Goal: Task Accomplishment & Management: Manage account settings

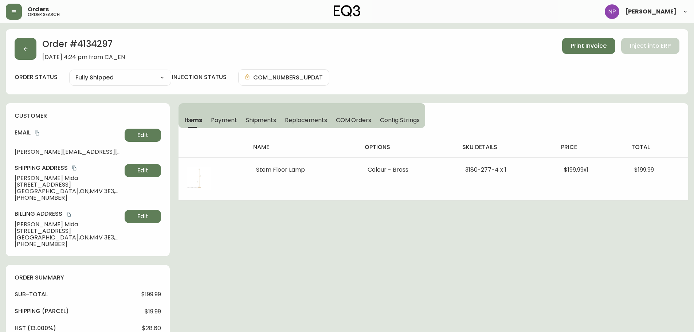
select select "FULLY_SHIPPED"
click at [15, 42] on button "button" at bounding box center [26, 49] width 22 height 22
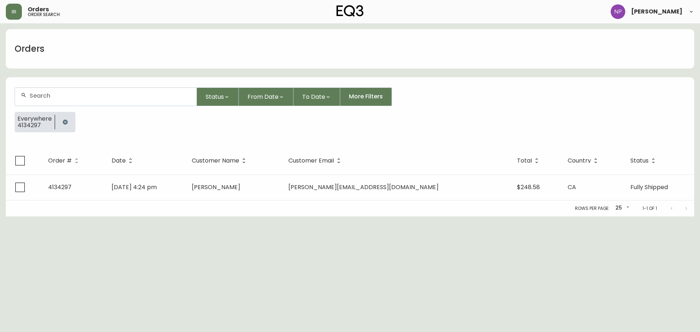
click at [102, 100] on div at bounding box center [106, 97] width 182 height 18
type input "4134674"
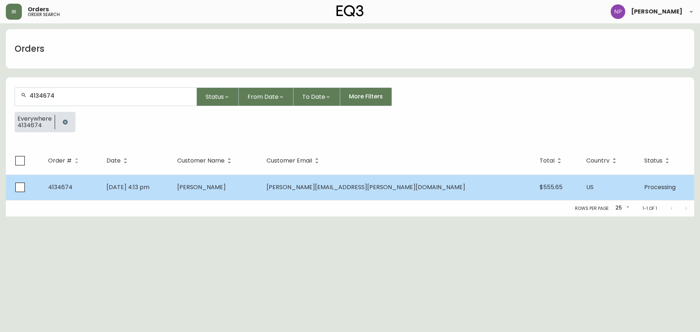
click at [172, 188] on td "[DATE] 4:13 pm" at bounding box center [136, 188] width 71 height 26
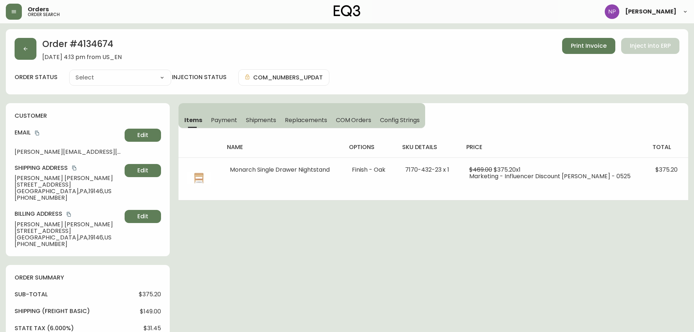
type input "Processing"
select select "PROCESSING"
click at [251, 119] on span "Shipments" at bounding box center [261, 120] width 31 height 8
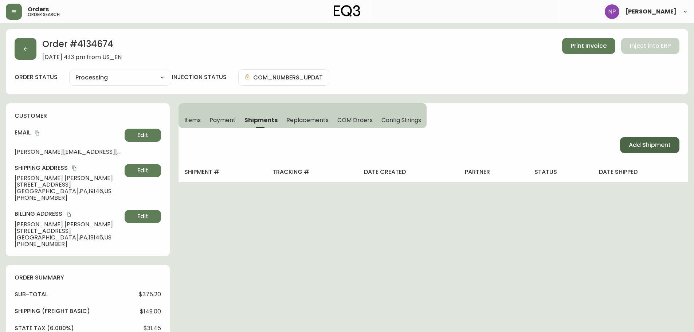
click at [656, 141] on span "Add Shipment" at bounding box center [650, 145] width 42 height 8
select select "PENDING"
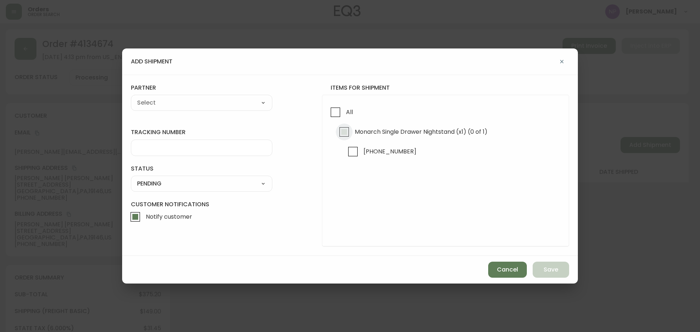
click at [351, 128] on input "Monarch Single Drawer Nightstand (x1) (0 of 1)" at bounding box center [344, 132] width 17 height 17
checkbox input "true"
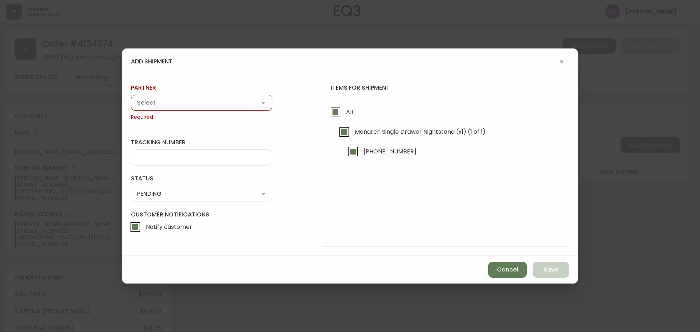
click at [231, 105] on select "A Move to Remember LLC ABF Freight Alero [PERSON_NAME] Canada Post CDS Ceva Log…" at bounding box center [201, 102] width 141 height 11
select select "cke1dpc0yc9gj0134t8k3ng1a"
click at [131, 97] on select "A Move to Remember LLC ABF Freight Alero [PERSON_NAME] Canada Post CDS Ceva Log…" at bounding box center [201, 102] width 141 height 11
type input "RXO"
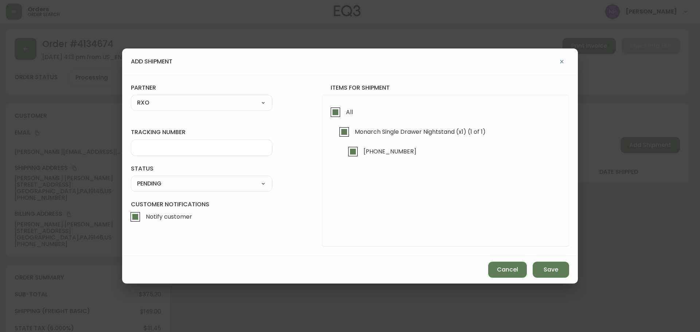
click at [201, 151] on div at bounding box center [201, 148] width 141 height 16
type input "4134674"
click at [172, 191] on div "SHIPPED PENDING CANCELLED" at bounding box center [201, 184] width 141 height 16
click at [171, 188] on select "SHIPPED PENDING CANCELLED" at bounding box center [201, 183] width 141 height 11
click at [131, 178] on select "SHIPPED PENDING CANCELLED" at bounding box center [201, 183] width 141 height 11
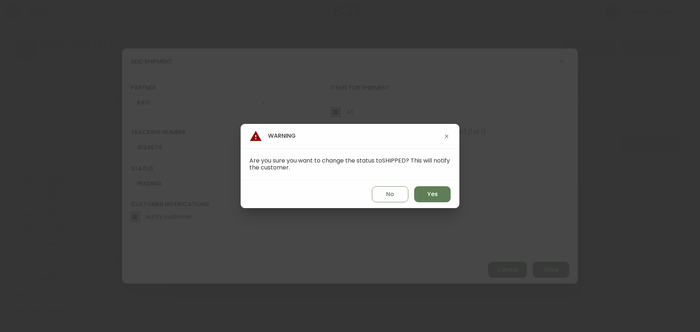
select select "PENDING"
click at [417, 194] on button "Yes" at bounding box center [432, 194] width 36 height 16
type input "SHIPPED"
select select "SHIPPED"
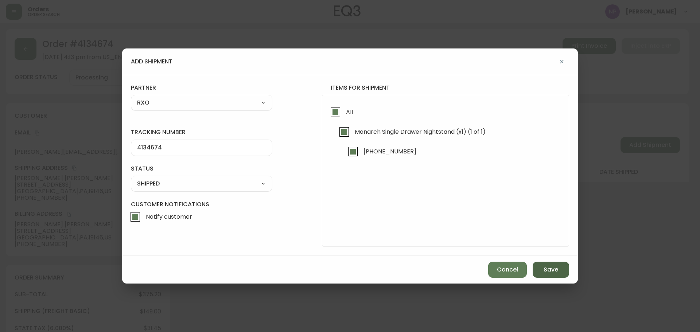
click at [549, 268] on span "Save" at bounding box center [550, 270] width 15 height 8
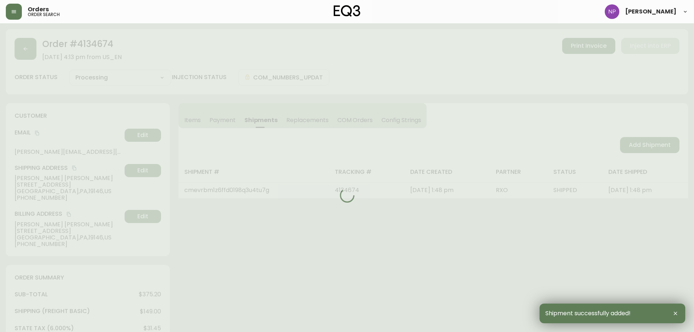
type input "Fully Shipped"
select select "FULLY_SHIPPED"
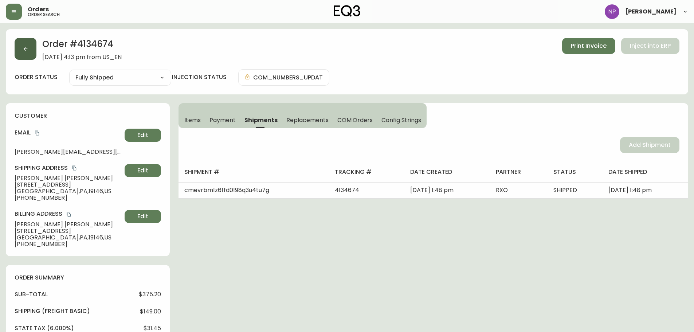
click at [24, 48] on icon "button" at bounding box center [26, 49] width 4 height 4
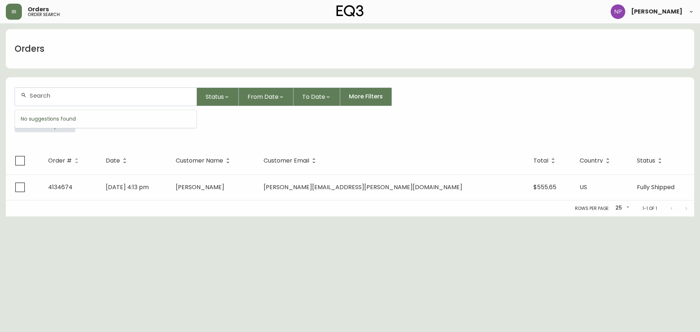
click at [44, 92] on input "text" at bounding box center [110, 95] width 161 height 7
type input "4134729"
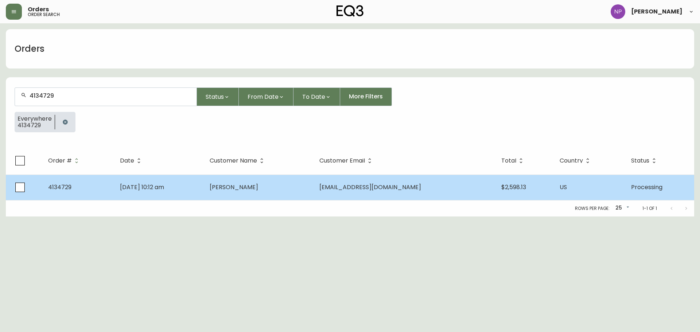
click at [139, 197] on td "[DATE] 10:12 am" at bounding box center [158, 188] width 89 height 26
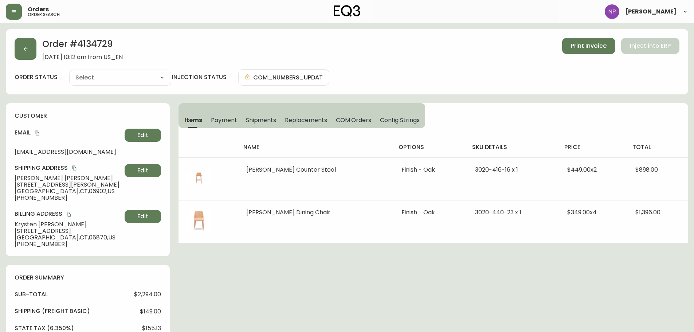
type input "Processing"
select select "PROCESSING"
click at [269, 117] on span "Shipments" at bounding box center [261, 120] width 31 height 8
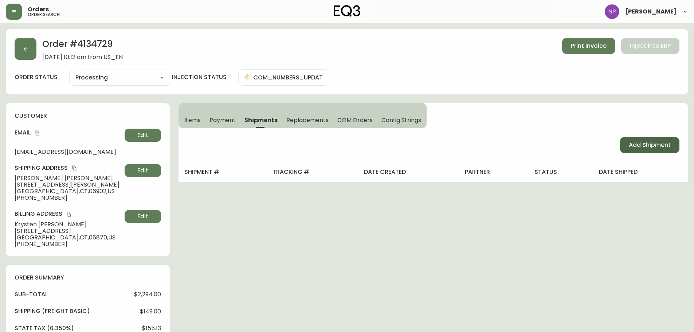
click at [633, 148] on span "Add Shipment" at bounding box center [650, 145] width 42 height 8
select select "PENDING"
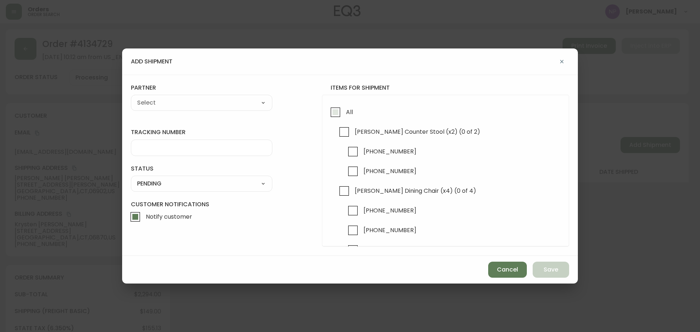
drag, startPoint x: 342, startPoint y: 109, endPoint x: 310, endPoint y: 115, distance: 32.6
click at [342, 109] on input "All" at bounding box center [335, 112] width 17 height 17
checkbox input "true"
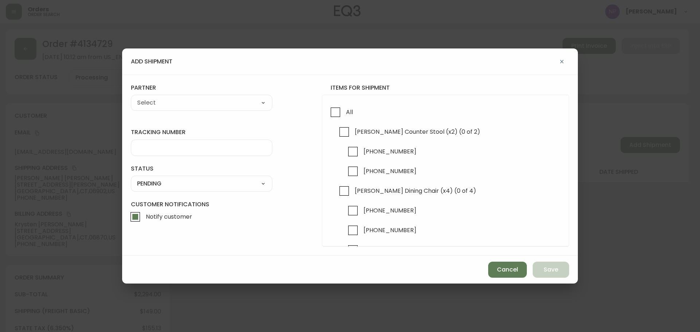
checkbox input "true"
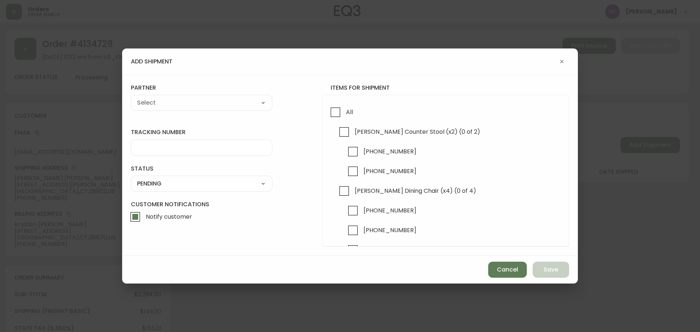
checkbox input "true"
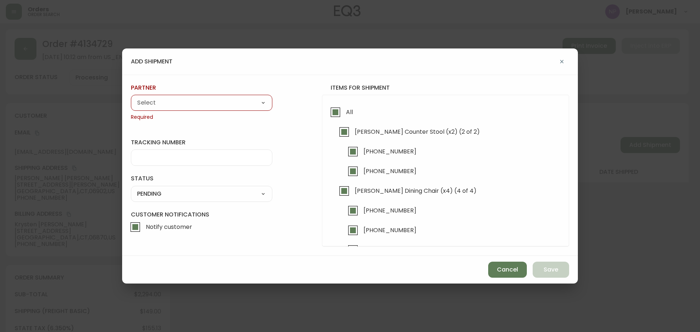
click at [236, 109] on div "A Move to Remember LLC ABF Freight Alero [PERSON_NAME] Canada Post CDS Ceva Log…" at bounding box center [201, 103] width 141 height 16
click at [219, 98] on select "A Move to Remember LLC ABF Freight Alero [PERSON_NAME] Canada Post CDS Ceva Log…" at bounding box center [201, 102] width 141 height 11
select select "cke1dpc0yc9gj0134t8k3ng1a"
click at [131, 97] on select "A Move to Remember LLC ABF Freight Alero [PERSON_NAME] Canada Post CDS Ceva Log…" at bounding box center [201, 102] width 141 height 11
type input "RXO"
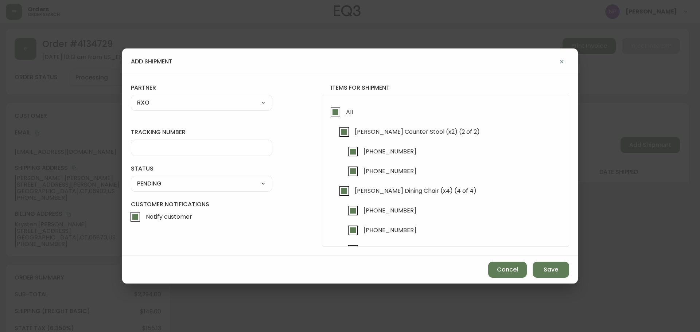
click at [157, 149] on input "tracking number" at bounding box center [201, 147] width 129 height 7
type input "4134729"
click at [222, 181] on select "SHIPPED PENDING CANCELLED" at bounding box center [201, 183] width 141 height 11
click at [131, 178] on select "SHIPPED PENDING CANCELLED" at bounding box center [201, 183] width 141 height 11
select select "PENDING"
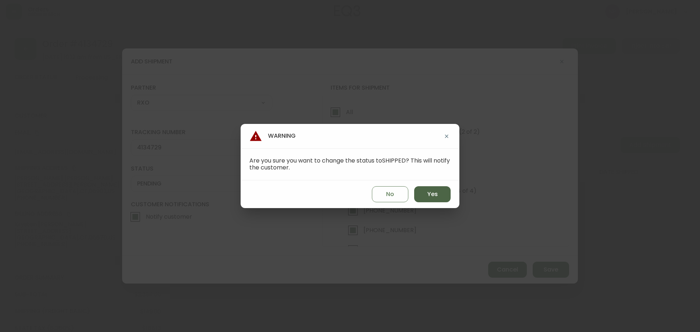
click at [433, 194] on span "Yes" at bounding box center [432, 194] width 11 height 8
type input "SHIPPED"
select select "SHIPPED"
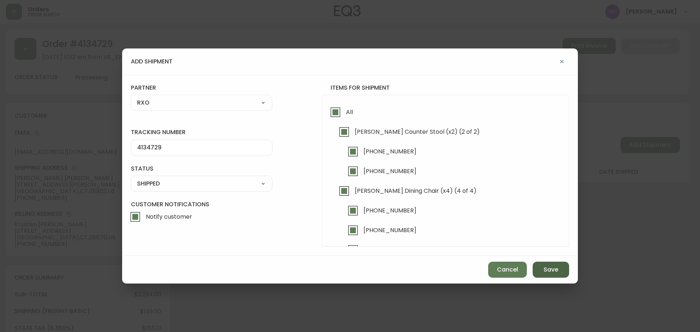
click at [557, 274] on button "Save" at bounding box center [551, 270] width 36 height 16
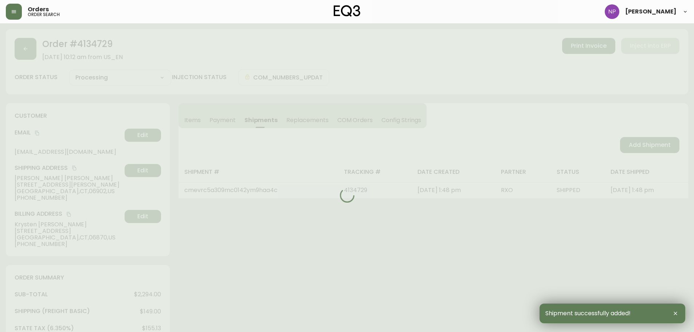
type input "Fully Shipped"
select select "FULLY_SHIPPED"
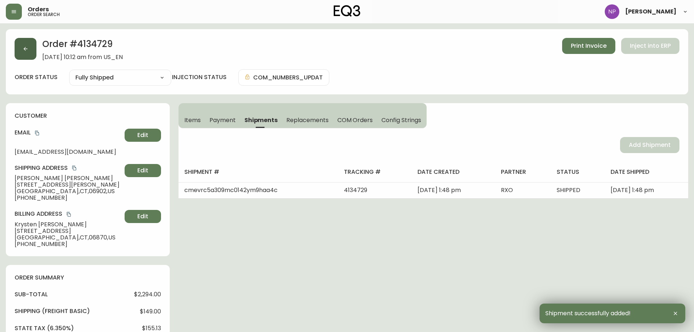
click at [30, 59] on button "button" at bounding box center [26, 49] width 22 height 22
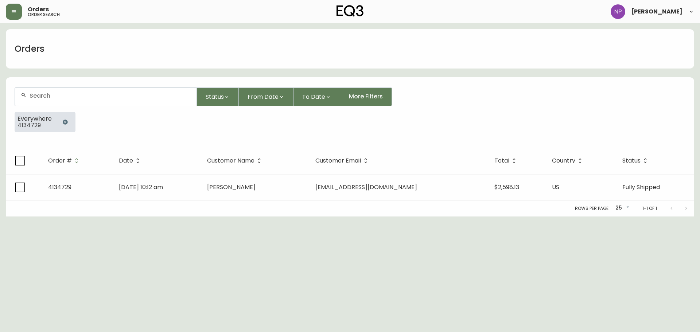
click at [78, 102] on div at bounding box center [106, 97] width 182 height 18
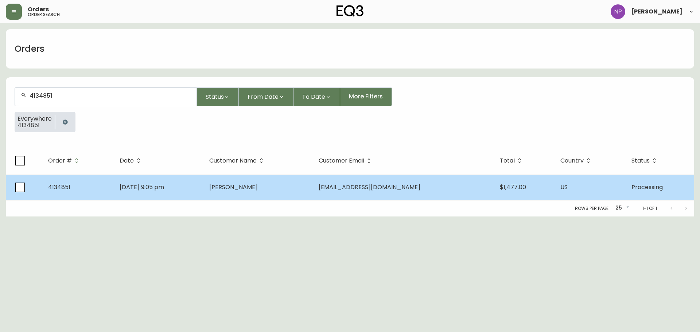
type input "4134851"
click at [294, 195] on td "[PERSON_NAME]" at bounding box center [257, 188] width 109 height 26
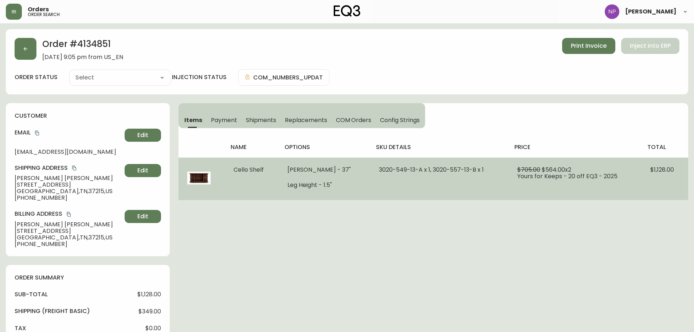
type input "Processing"
select select "PROCESSING"
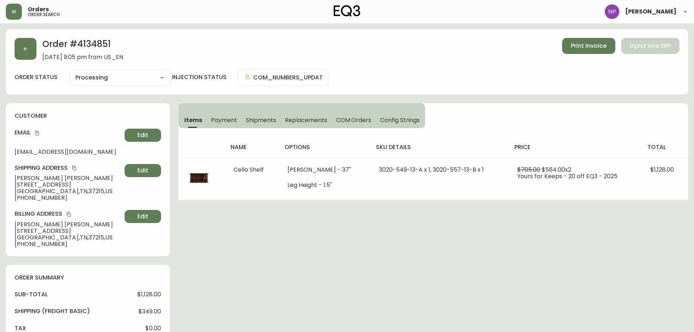
click at [248, 121] on span "Shipments" at bounding box center [261, 120] width 31 height 8
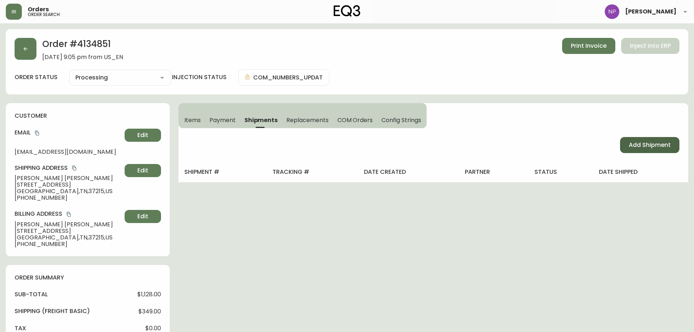
click at [651, 141] on span "Add Shipment" at bounding box center [650, 145] width 42 height 8
select select "PENDING"
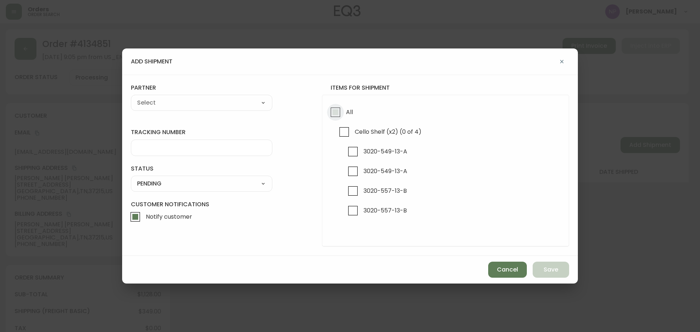
click at [336, 105] on input "All" at bounding box center [335, 112] width 17 height 17
checkbox input "true"
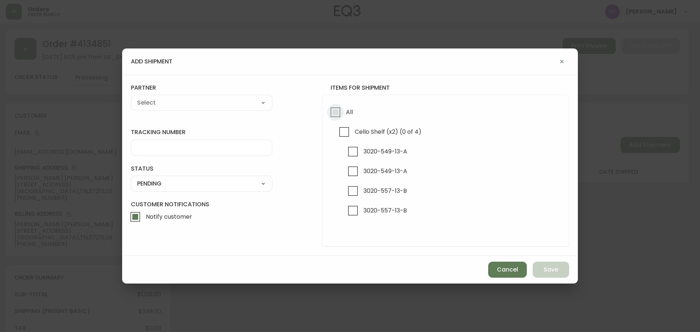
checkbox input "true"
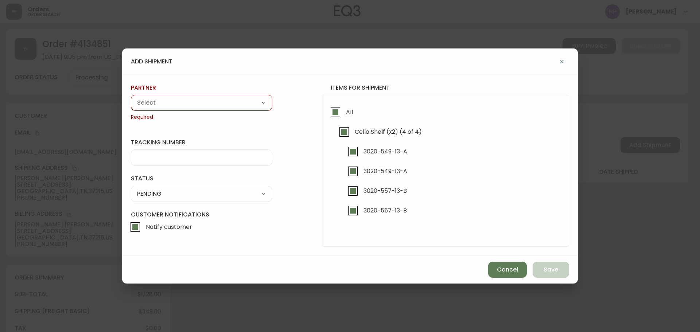
click at [227, 98] on select "A Move to Remember LLC ABF Freight Alero [PERSON_NAME] Canada Post CDS Ceva Log…" at bounding box center [201, 102] width 141 height 11
select select "cke1dpc0yc9gj0134t8k3ng1a"
click at [131, 97] on select "A Move to Remember LLC ABF Freight Alero [PERSON_NAME] Canada Post CDS Ceva Log…" at bounding box center [201, 102] width 141 height 11
type input "RXO"
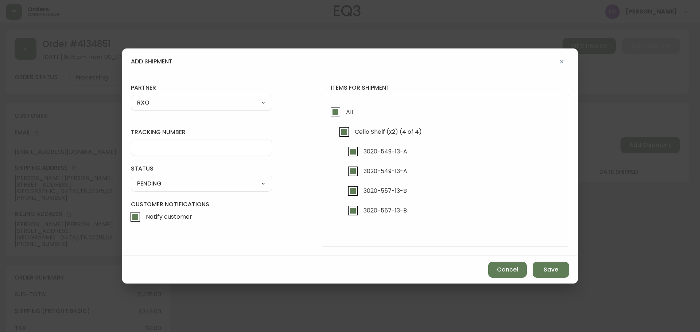
click at [149, 145] on input "tracking number" at bounding box center [201, 147] width 129 height 7
type input "4134851"
click at [250, 186] on select "SHIPPED PENDING CANCELLED" at bounding box center [201, 183] width 141 height 11
click at [131, 178] on select "SHIPPED PENDING CANCELLED" at bounding box center [201, 183] width 141 height 11
select select "PENDING"
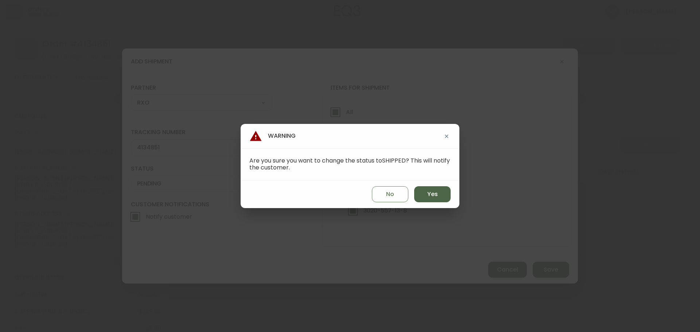
click at [420, 192] on button "Yes" at bounding box center [432, 194] width 36 height 16
type input "SHIPPED"
select select "SHIPPED"
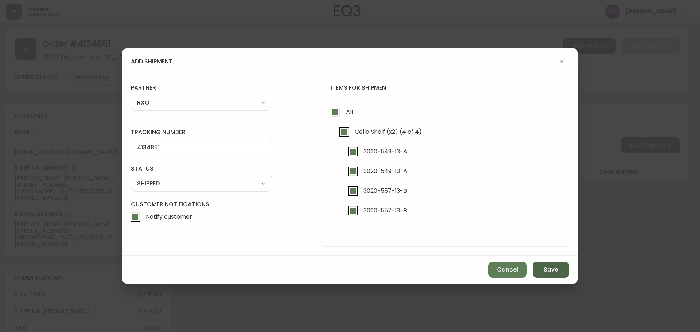
click at [549, 274] on span "Save" at bounding box center [550, 270] width 15 height 8
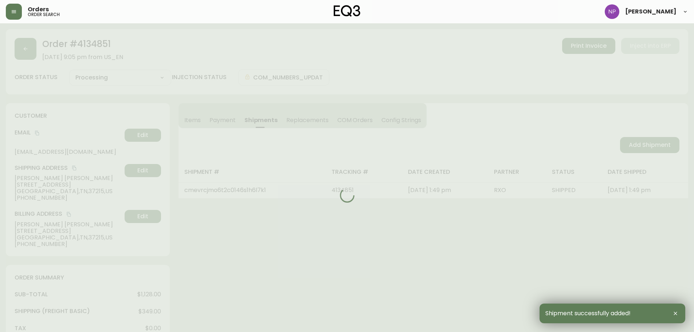
type input "Fully Shipped"
select select "FULLY_SHIPPED"
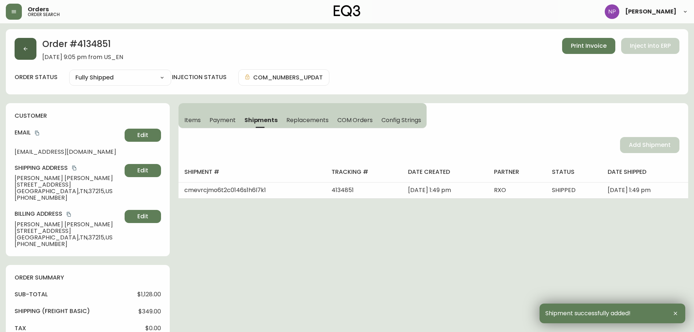
click at [20, 50] on button "button" at bounding box center [26, 49] width 22 height 22
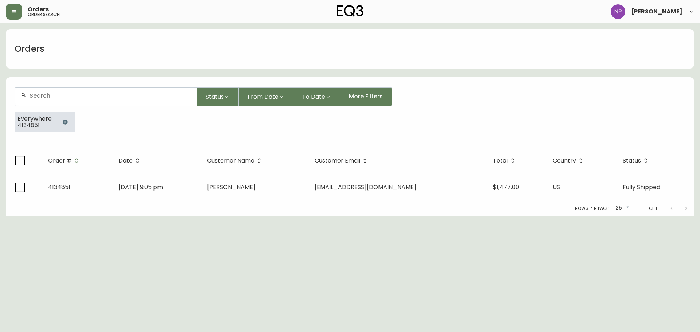
click at [56, 103] on div at bounding box center [106, 97] width 182 height 18
type input "4134688"
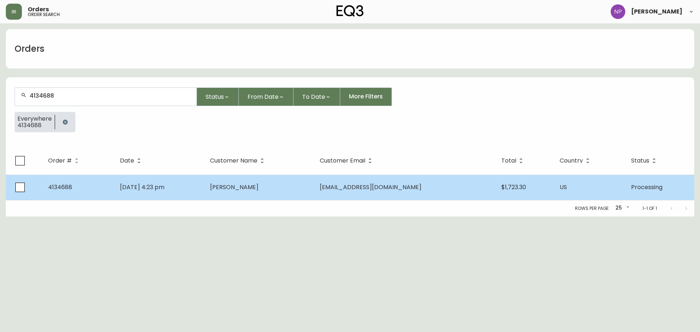
click at [280, 179] on td "[PERSON_NAME]" at bounding box center [259, 188] width 110 height 26
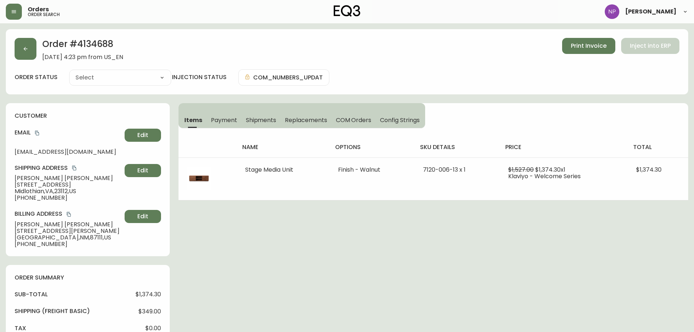
type input "Processing"
select select "PROCESSING"
click at [276, 119] on span "Shipments" at bounding box center [261, 120] width 31 height 8
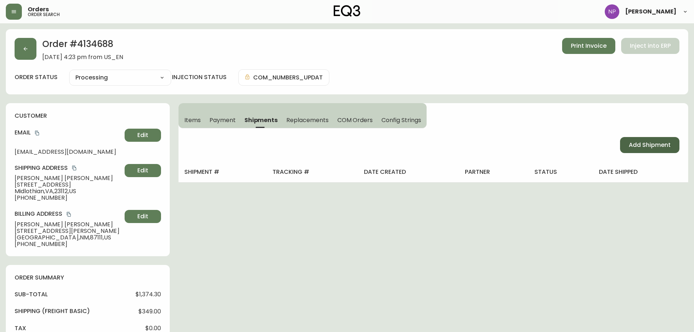
click at [630, 150] on button "Add Shipment" at bounding box center [649, 145] width 59 height 16
select select "PENDING"
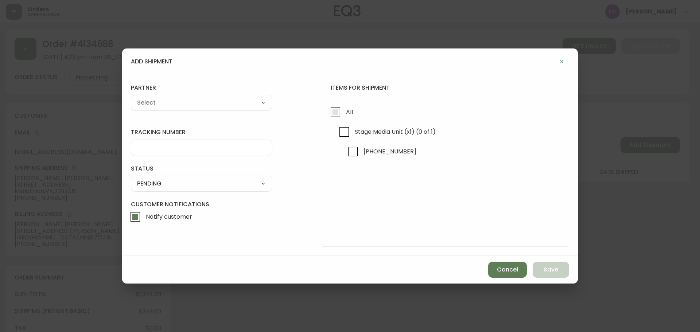
click at [330, 109] on input "All" at bounding box center [335, 112] width 17 height 17
checkbox input "true"
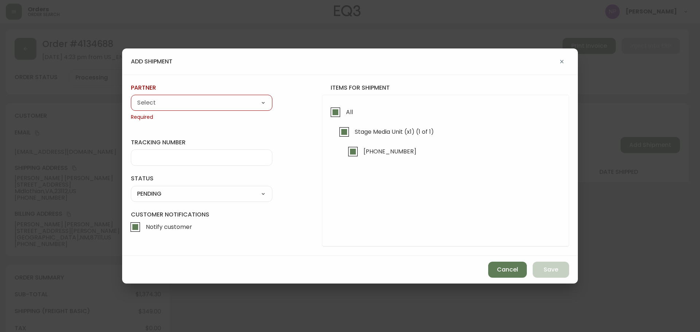
click at [246, 105] on select "A Move to Remember LLC ABF Freight Alero [PERSON_NAME] Canada Post CDS Ceva Log…" at bounding box center [201, 102] width 141 height 11
select select "cke1dpc0yc9gj0134t8k3ng1a"
click at [131, 97] on select "A Move to Remember LLC ABF Freight Alero [PERSON_NAME] Canada Post CDS Ceva Log…" at bounding box center [201, 102] width 141 height 11
type input "RXO"
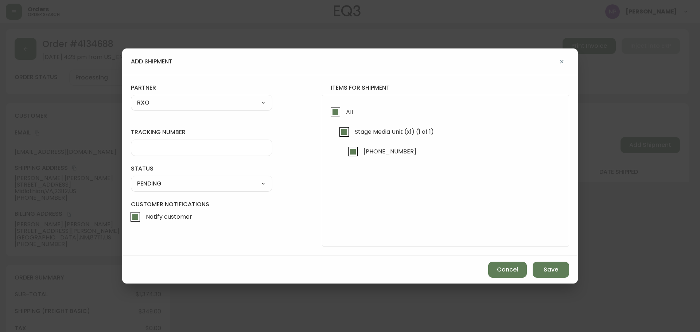
click at [180, 151] on input "tracking number" at bounding box center [201, 147] width 129 height 7
type input "4134688"
drag, startPoint x: 202, startPoint y: 182, endPoint x: 201, endPoint y: 188, distance: 6.0
click at [202, 182] on select "SHIPPED PENDING CANCELLED" at bounding box center [201, 183] width 141 height 11
click at [131, 178] on select "SHIPPED PENDING CANCELLED" at bounding box center [201, 183] width 141 height 11
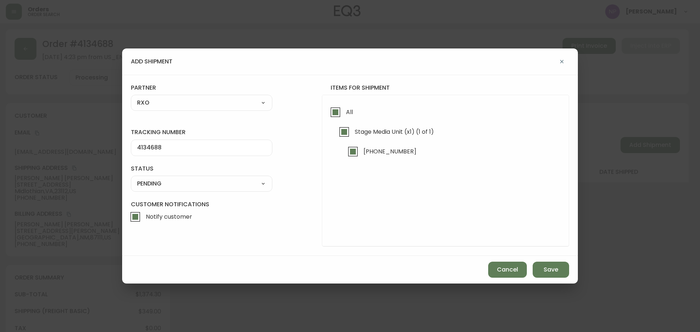
select select "PENDING"
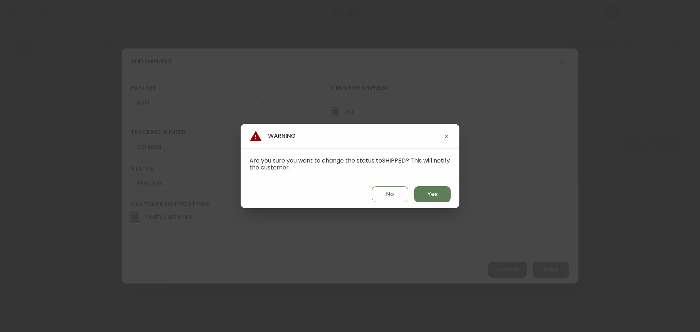
click at [439, 183] on div "No Yes" at bounding box center [350, 194] width 219 height 28
click at [440, 192] on button "Yes" at bounding box center [432, 194] width 36 height 16
type input "SHIPPED"
select select "SHIPPED"
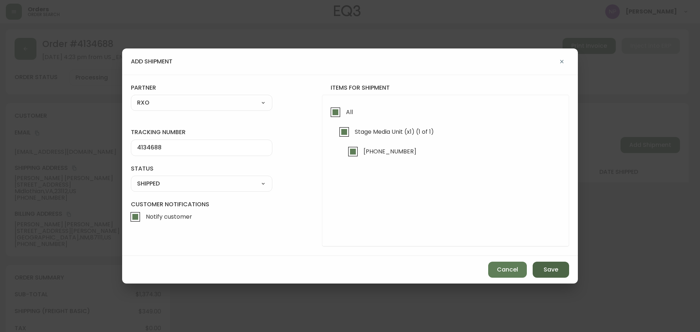
click at [562, 273] on button "Save" at bounding box center [551, 270] width 36 height 16
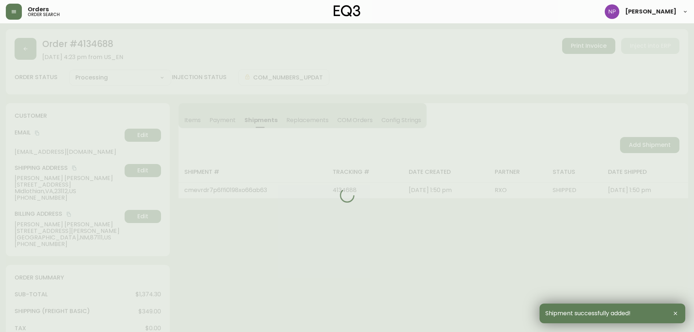
type input "Fully Shipped"
select select "FULLY_SHIPPED"
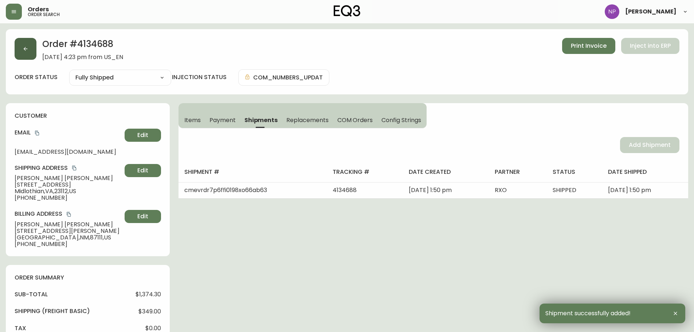
click at [27, 53] on button "button" at bounding box center [26, 49] width 22 height 22
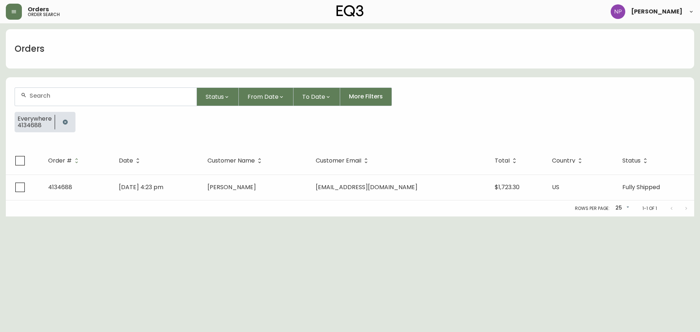
click at [70, 105] on div at bounding box center [106, 97] width 182 height 18
type input "4134646"
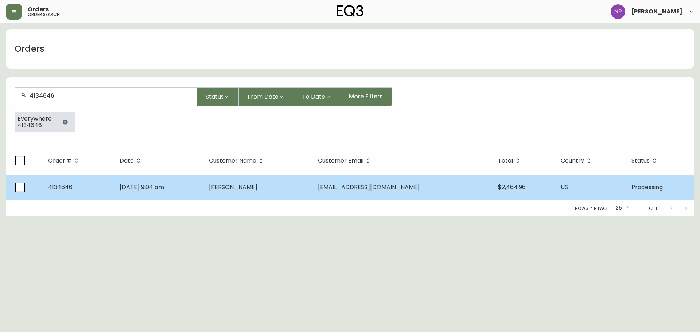
click at [144, 188] on span "[DATE] 9:04 am" at bounding box center [142, 187] width 44 height 8
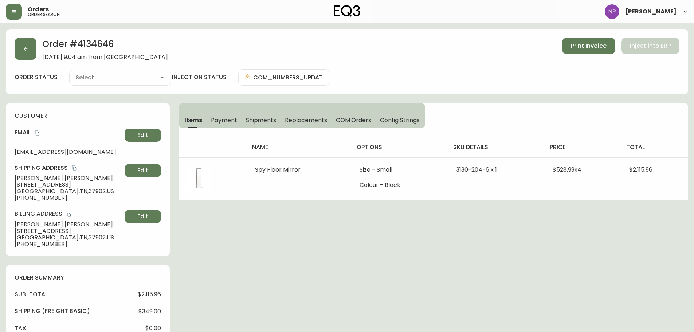
type input "Processing"
select select "PROCESSING"
click at [265, 118] on span "Shipments" at bounding box center [261, 120] width 31 height 8
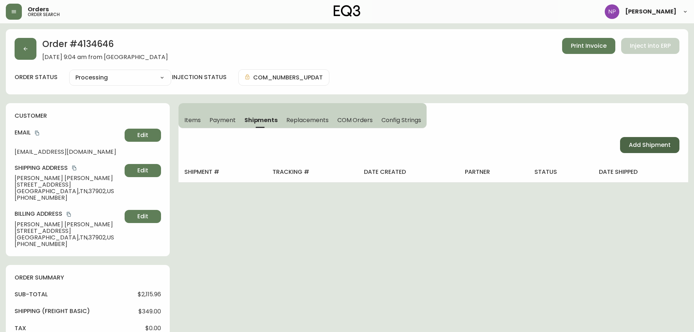
click at [658, 143] on span "Add Shipment" at bounding box center [650, 145] width 42 height 8
select select "PENDING"
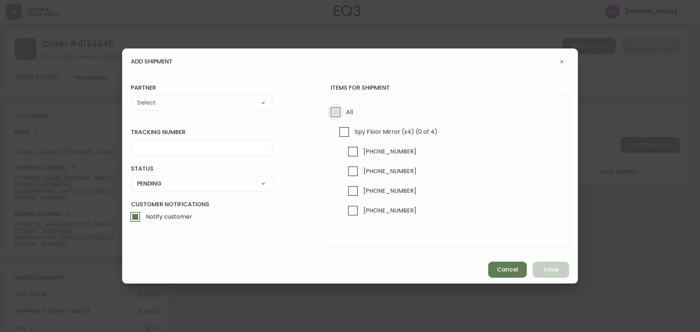
click at [337, 115] on input "All" at bounding box center [335, 112] width 17 height 17
checkbox input "true"
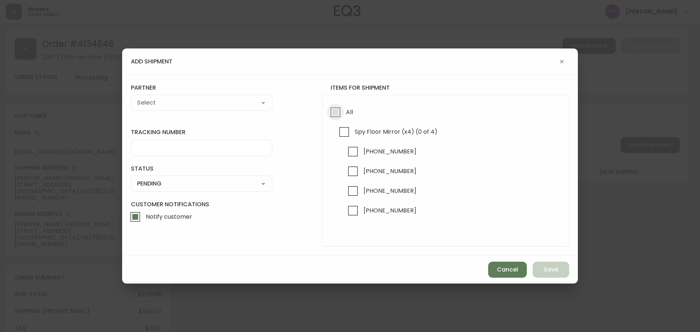
checkbox input "true"
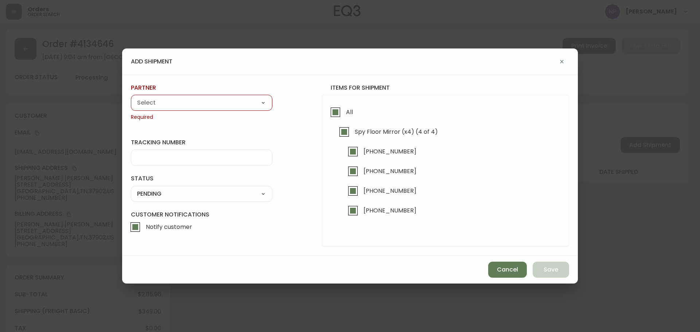
click at [258, 116] on span "Required" at bounding box center [201, 117] width 141 height 7
click at [253, 106] on select "A Move to Remember LLC ABF Freight Alero [PERSON_NAME] Canada Post CDS Ceva Log…" at bounding box center [201, 102] width 141 height 11
select select "cke1dpc0yc9gj0134t8k3ng1a"
click at [131, 97] on select "A Move to Remember LLC ABF Freight Alero [PERSON_NAME] Canada Post CDS Ceva Log…" at bounding box center [201, 102] width 141 height 11
type input "RXO"
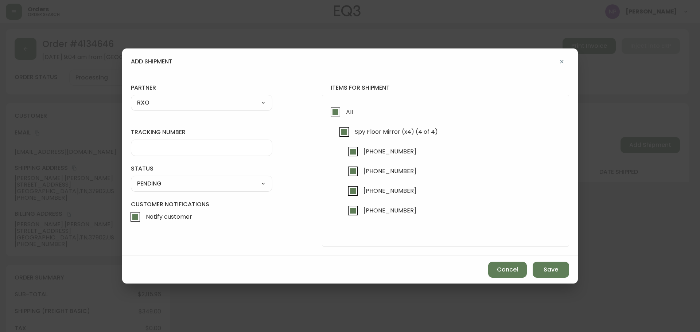
click at [236, 152] on div at bounding box center [201, 148] width 141 height 16
type input "4134646"
click at [259, 184] on select "SHIPPED PENDING CANCELLED" at bounding box center [201, 183] width 141 height 11
click at [131, 178] on select "SHIPPED PENDING CANCELLED" at bounding box center [201, 183] width 141 height 11
select select "PENDING"
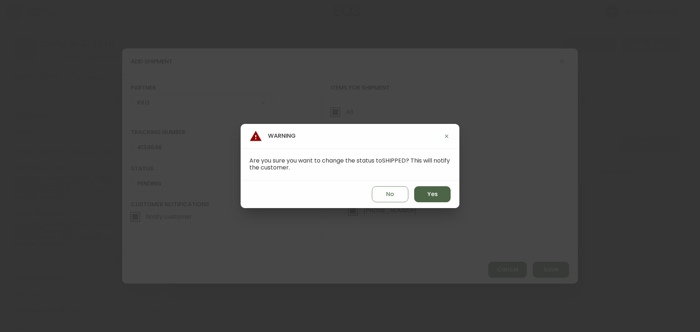
click at [434, 189] on button "Yes" at bounding box center [432, 194] width 36 height 16
type input "SHIPPED"
select select "SHIPPED"
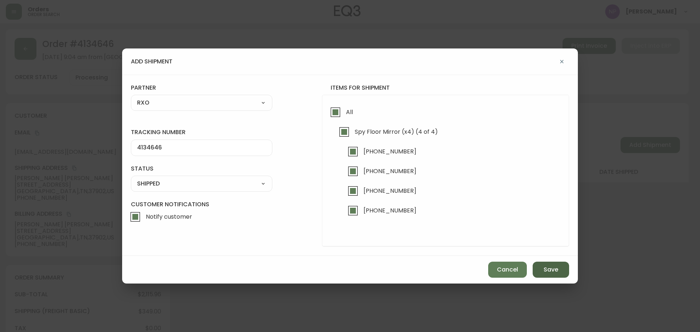
click at [550, 266] on span "Save" at bounding box center [550, 270] width 15 height 8
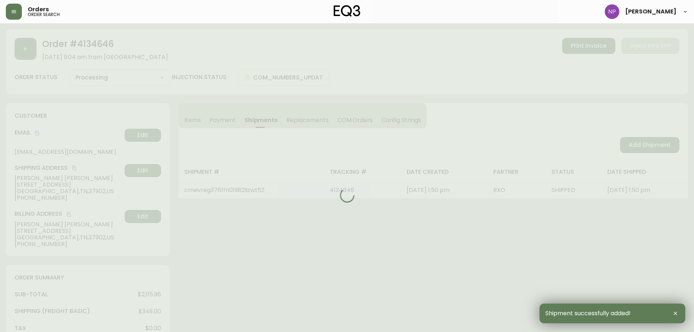
type input "Fully Shipped"
select select "FULLY_SHIPPED"
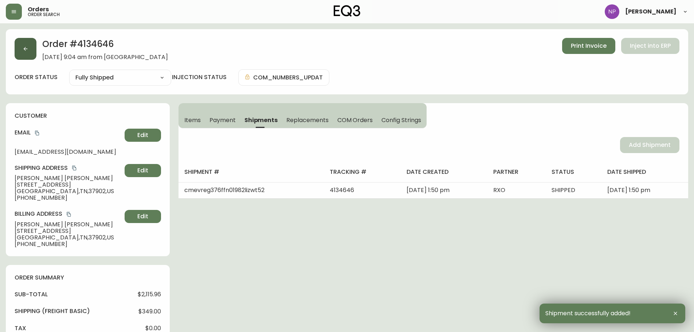
click at [27, 51] on icon "button" at bounding box center [26, 49] width 6 height 6
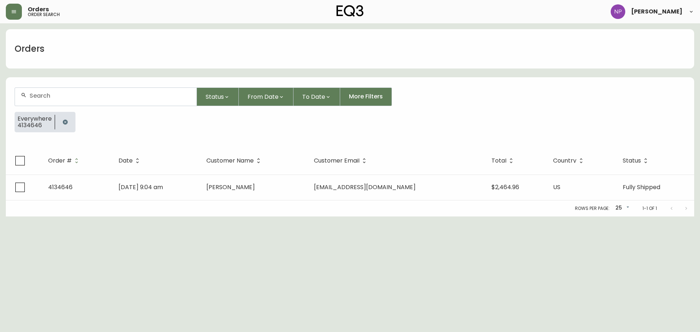
click at [59, 98] on input "text" at bounding box center [110, 95] width 161 height 7
type input "4133159"
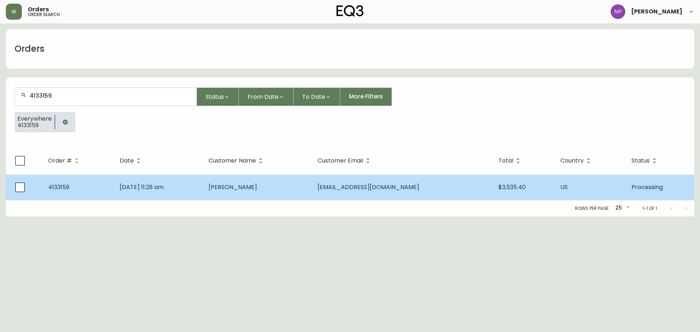
click at [164, 183] on span "[DATE] 11:28 am" at bounding box center [142, 187] width 44 height 8
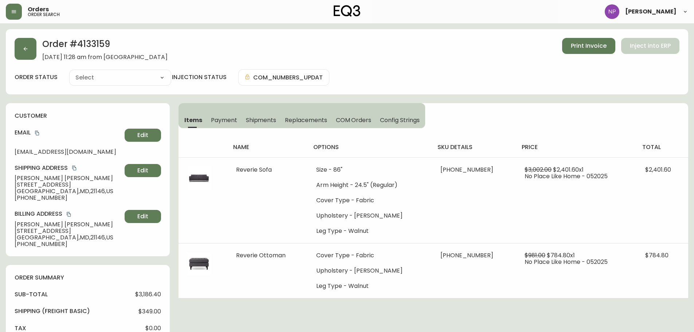
type input "Processing"
select select "PROCESSING"
click at [263, 123] on span "Shipments" at bounding box center [261, 120] width 31 height 8
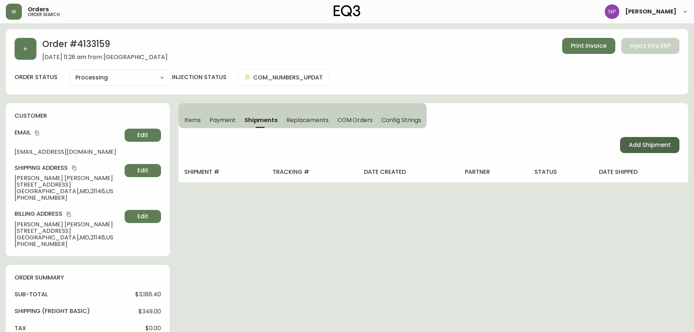
click at [637, 139] on button "Add Shipment" at bounding box center [649, 145] width 59 height 16
select select "PENDING"
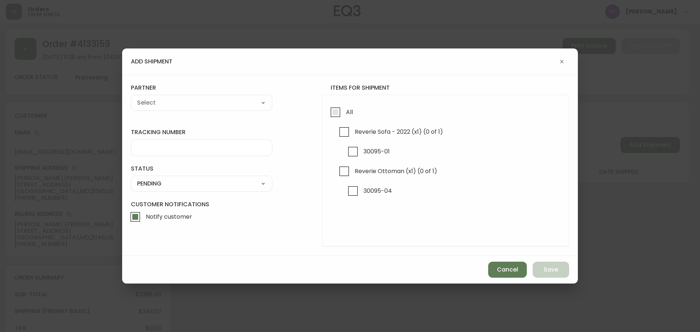
click at [333, 116] on input "All" at bounding box center [335, 112] width 17 height 17
checkbox input "true"
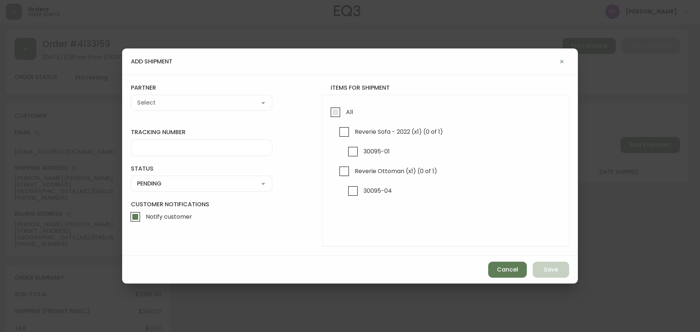
checkbox input "true"
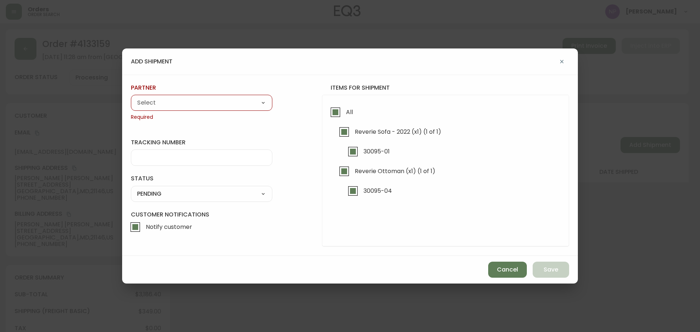
click at [251, 100] on select "A Move to Remember LLC ABF Freight Alero [PERSON_NAME] Canada Post CDS Ceva Log…" at bounding box center [201, 102] width 141 height 11
select select "cke1dpc0yc9gj0134t8k3ng1a"
click at [131, 97] on select "A Move to Remember LLC ABF Freight Alero [PERSON_NAME] Canada Post CDS Ceva Log…" at bounding box center [201, 102] width 141 height 11
type input "RXO"
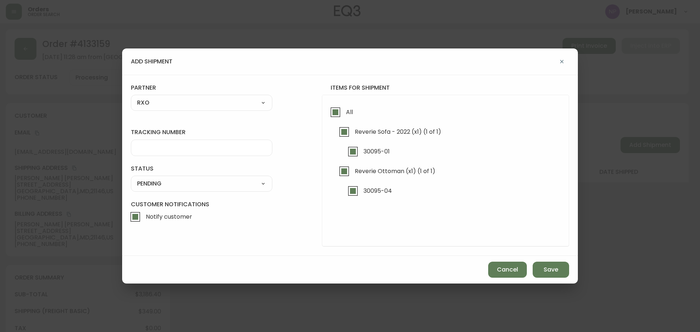
click at [149, 152] on div at bounding box center [201, 148] width 141 height 16
type input "4133159"
click at [177, 186] on select "SHIPPED PENDING CANCELLED" at bounding box center [201, 183] width 141 height 11
click at [131, 178] on select "SHIPPED PENDING CANCELLED" at bounding box center [201, 183] width 141 height 11
select select "PENDING"
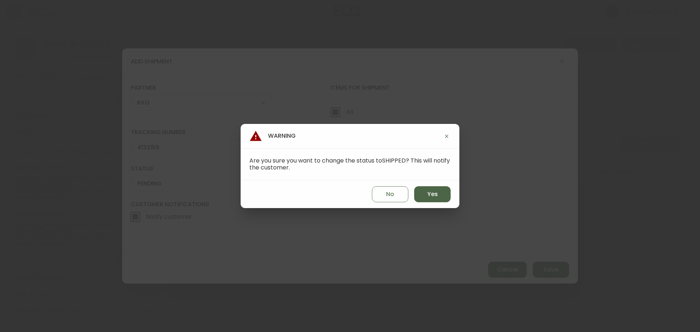
click at [426, 199] on button "Yes" at bounding box center [432, 194] width 36 height 16
type input "SHIPPED"
select select "SHIPPED"
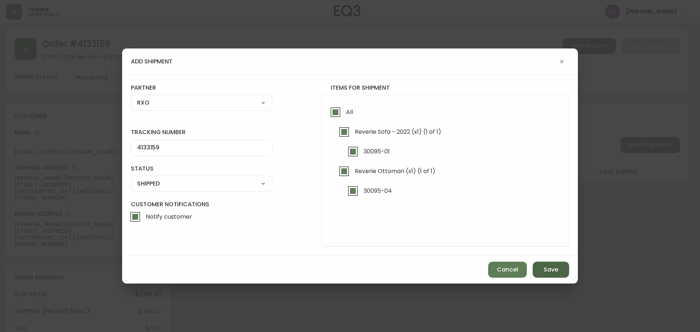
click at [548, 268] on span "Save" at bounding box center [550, 270] width 15 height 8
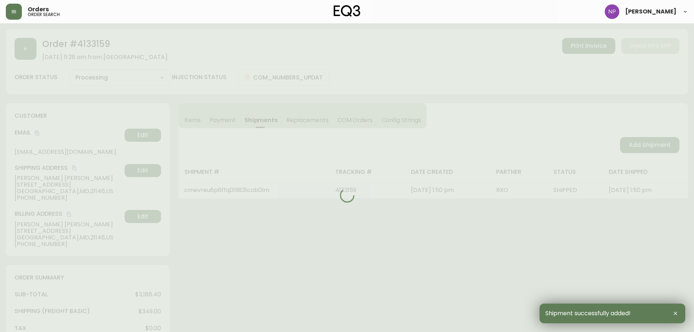
type input "Fully Shipped"
select select "FULLY_SHIPPED"
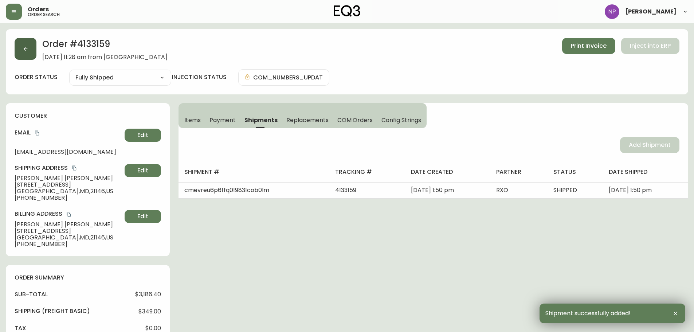
click at [24, 48] on icon "button" at bounding box center [26, 49] width 6 height 6
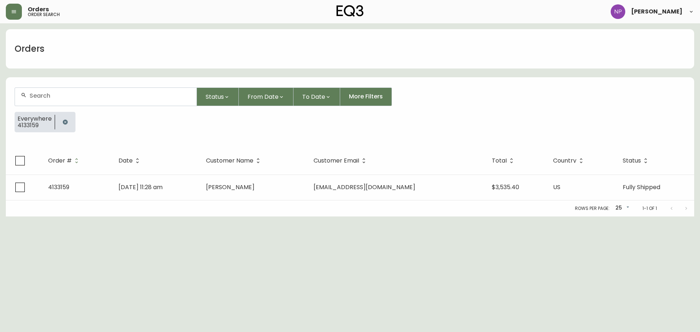
click at [106, 92] on div at bounding box center [106, 97] width 182 height 18
type input "4133374"
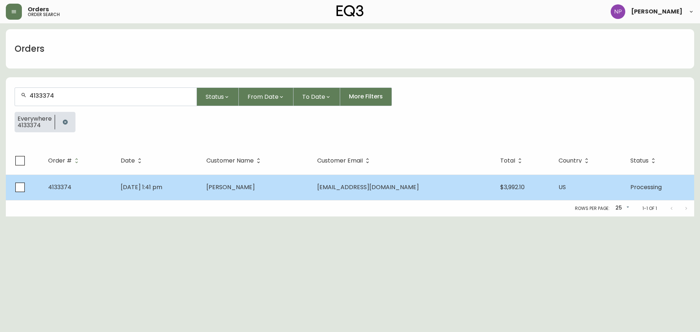
click at [193, 188] on td "[DATE] 1:41 pm" at bounding box center [158, 188] width 86 height 26
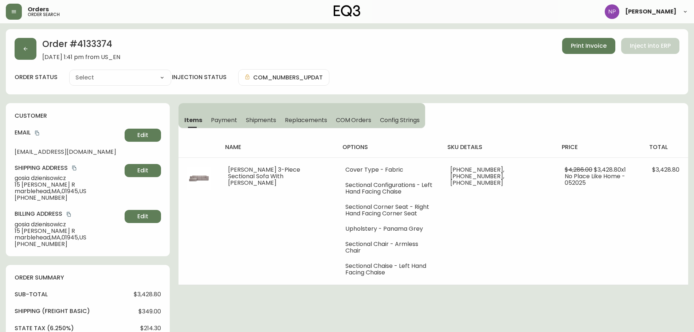
type input "Processing"
select select "PROCESSING"
click at [267, 123] on span "Shipments" at bounding box center [261, 120] width 31 height 8
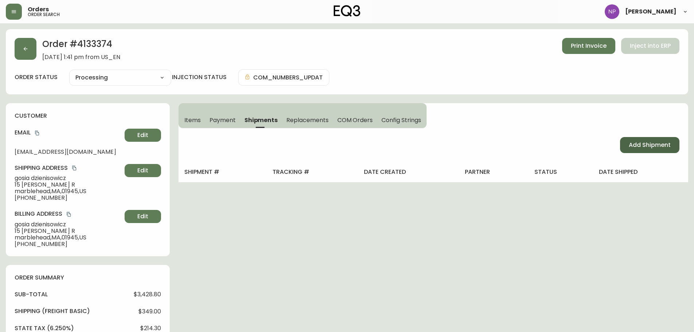
click at [657, 145] on span "Add Shipment" at bounding box center [650, 145] width 42 height 8
select select "PENDING"
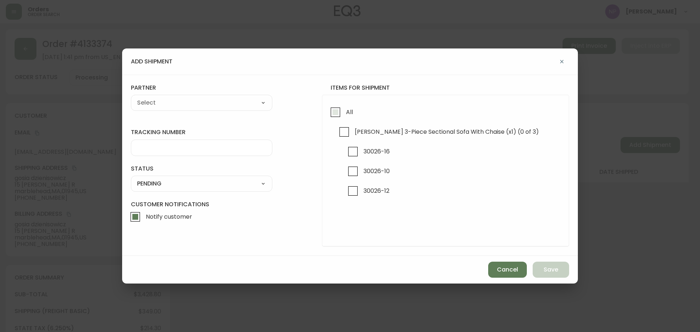
drag, startPoint x: 339, startPoint y: 116, endPoint x: 325, endPoint y: 116, distance: 13.5
click at [338, 116] on input "All" at bounding box center [335, 112] width 17 height 17
checkbox input "true"
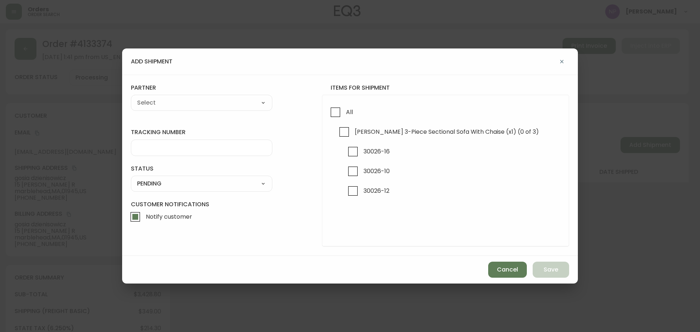
checkbox input "true"
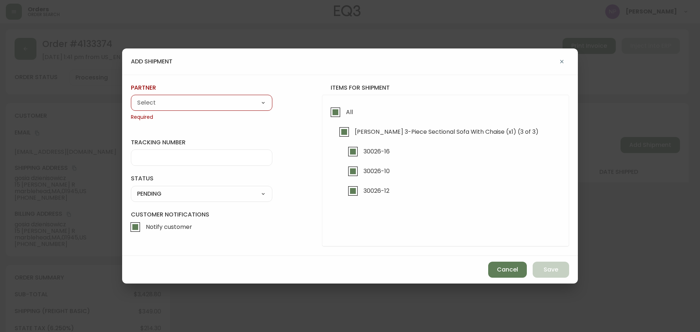
click at [232, 109] on div "A Move to Remember LLC ABF Freight Alero [PERSON_NAME] Canada Post CDS Ceva Log…" at bounding box center [201, 103] width 141 height 16
click at [203, 98] on select "A Move to Remember LLC ABF Freight Alero [PERSON_NAME] Canada Post CDS Ceva Log…" at bounding box center [201, 102] width 141 height 11
select select "cke1dpc0yc9gj0134t8k3ng1a"
click at [131, 97] on select "A Move to Remember LLC ABF Freight Alero [PERSON_NAME] Canada Post CDS Ceva Log…" at bounding box center [201, 102] width 141 height 11
type input "RXO"
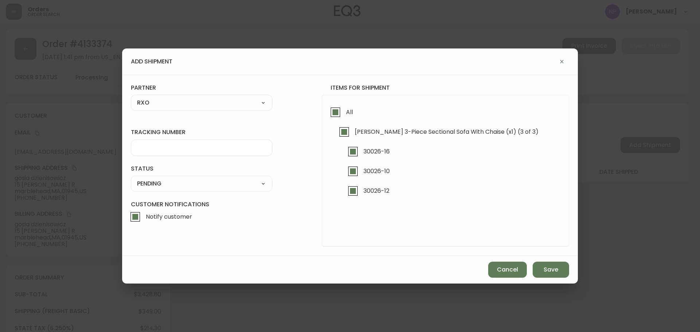
click at [156, 144] on input "tracking number" at bounding box center [201, 147] width 129 height 7
type input "4133374"
click at [170, 180] on select "SHIPPED PENDING CANCELLED" at bounding box center [201, 183] width 141 height 11
click at [131, 178] on select "SHIPPED PENDING CANCELLED" at bounding box center [201, 183] width 141 height 11
select select "PENDING"
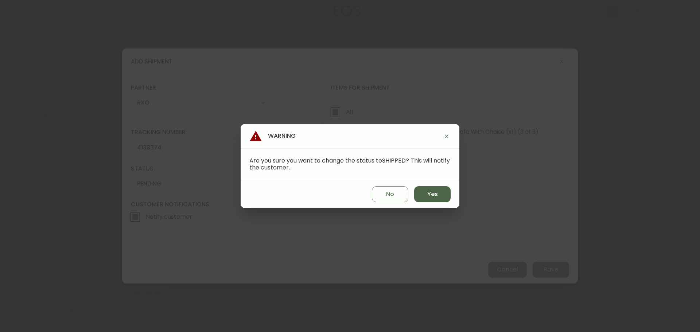
click at [433, 192] on span "Yes" at bounding box center [432, 194] width 11 height 8
type input "SHIPPED"
select select "SHIPPED"
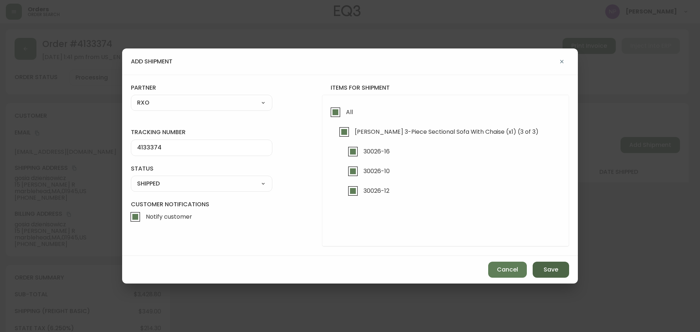
click at [548, 265] on button "Save" at bounding box center [551, 270] width 36 height 16
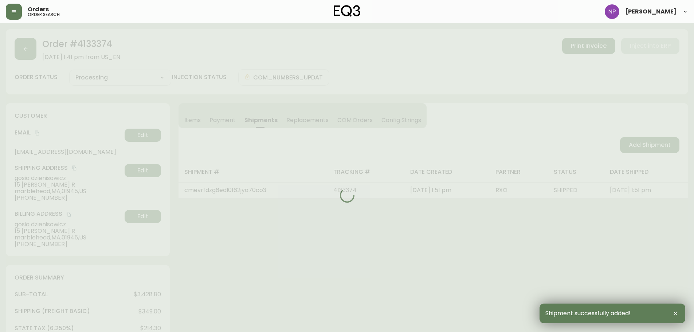
type input "Fully Shipped"
select select "FULLY_SHIPPED"
